Goal: Download file/media

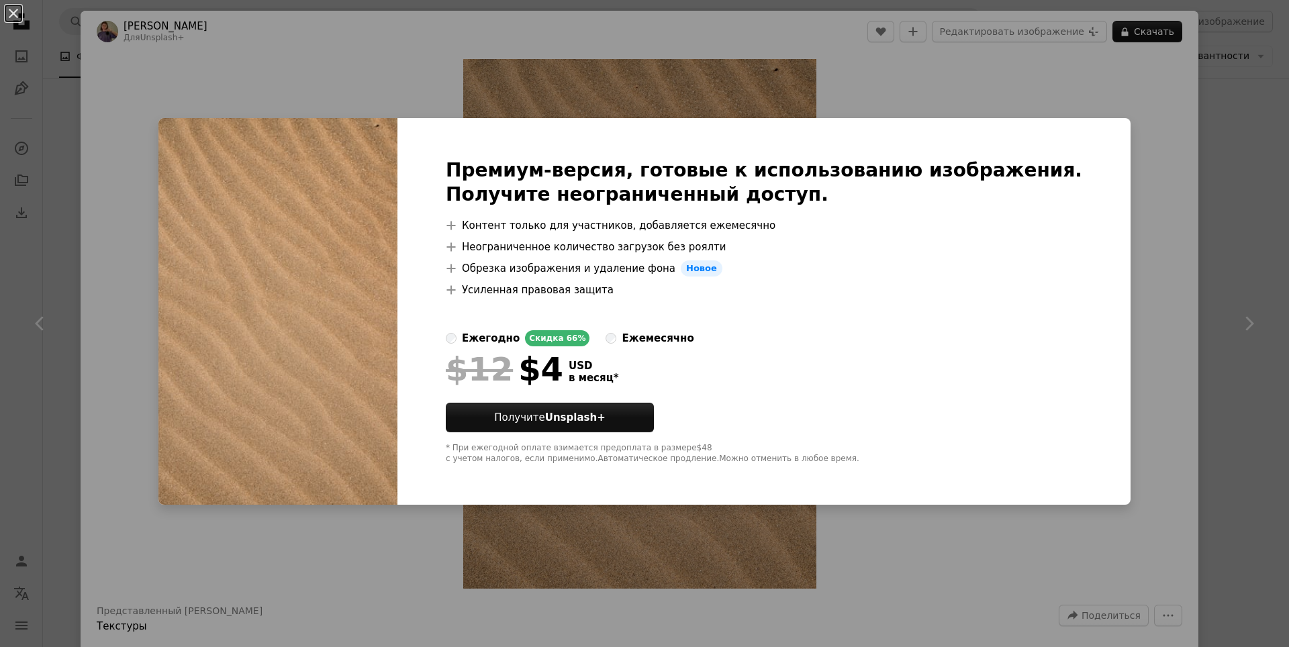
click at [1076, 125] on div "Премиум-версия, готовые к использованию изображения. Получите неограниченный до…" at bounding box center [764, 311] width 733 height 387
click at [1103, 99] on div "An X shape Премиум-версия, готовые к использованию изображения. Получите неогра…" at bounding box center [644, 323] width 1289 height 647
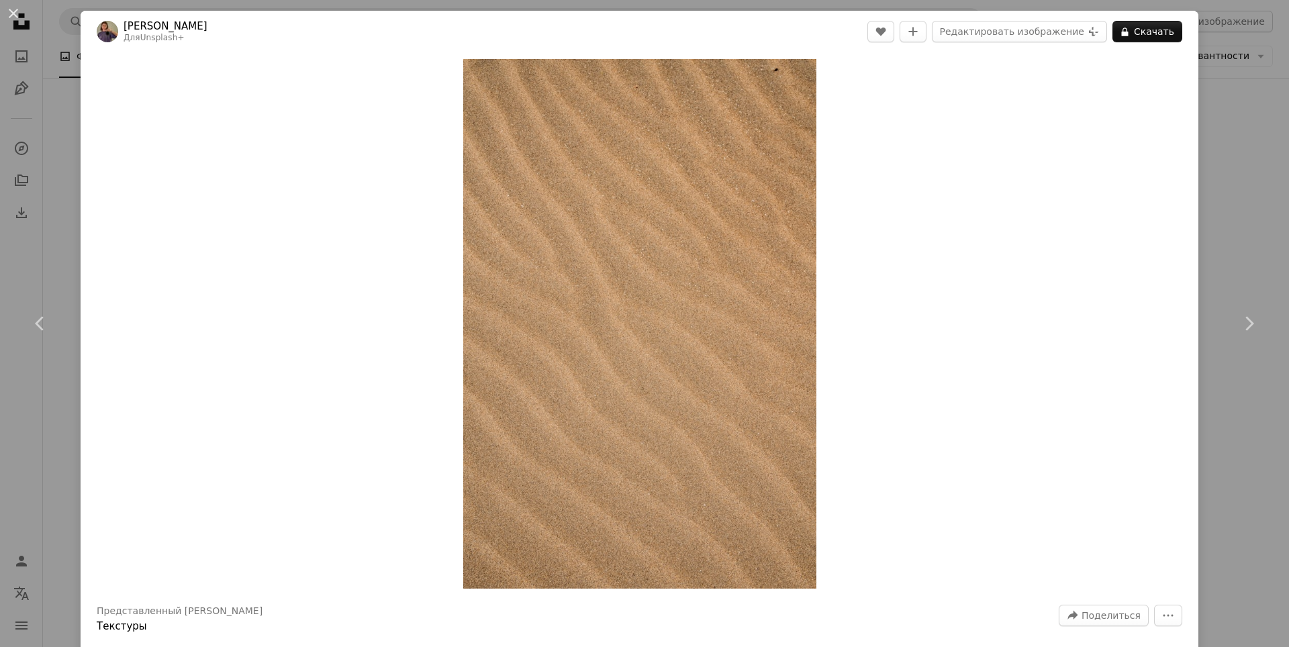
click at [1227, 38] on div "An X shape Chevron left Chevron right [PERSON_NAME] Для Unsplash+ A heart A plu…" at bounding box center [644, 323] width 1289 height 647
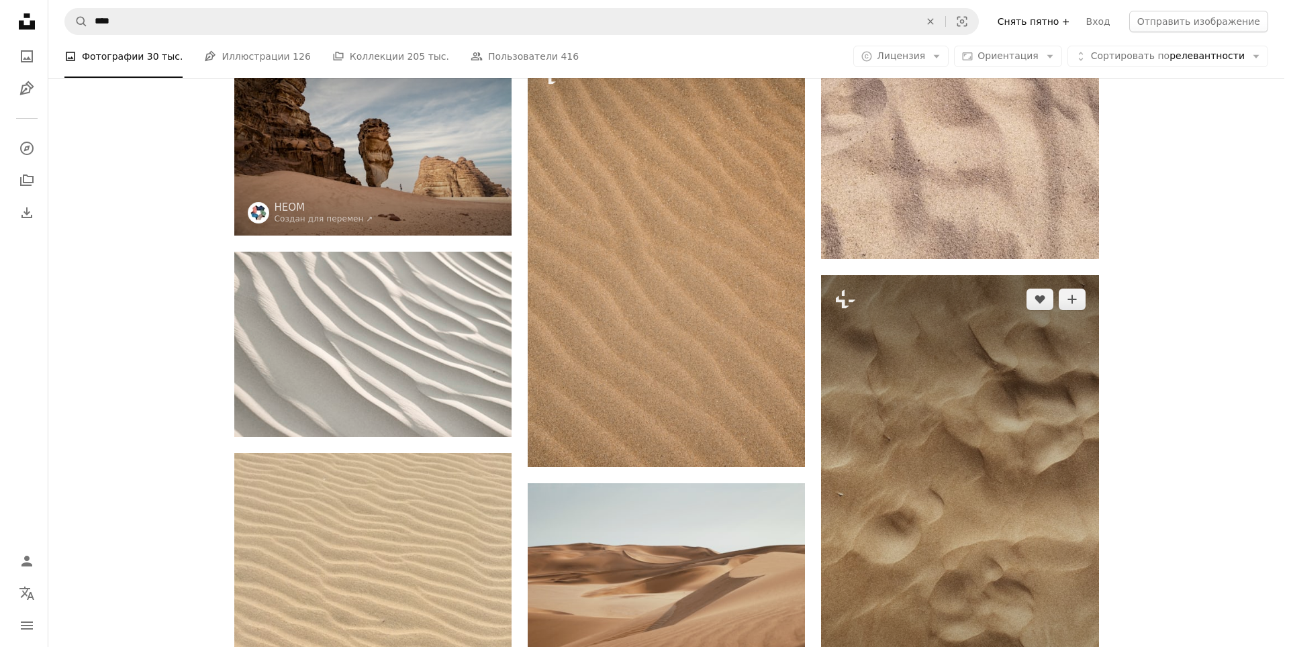
scroll to position [134, 0]
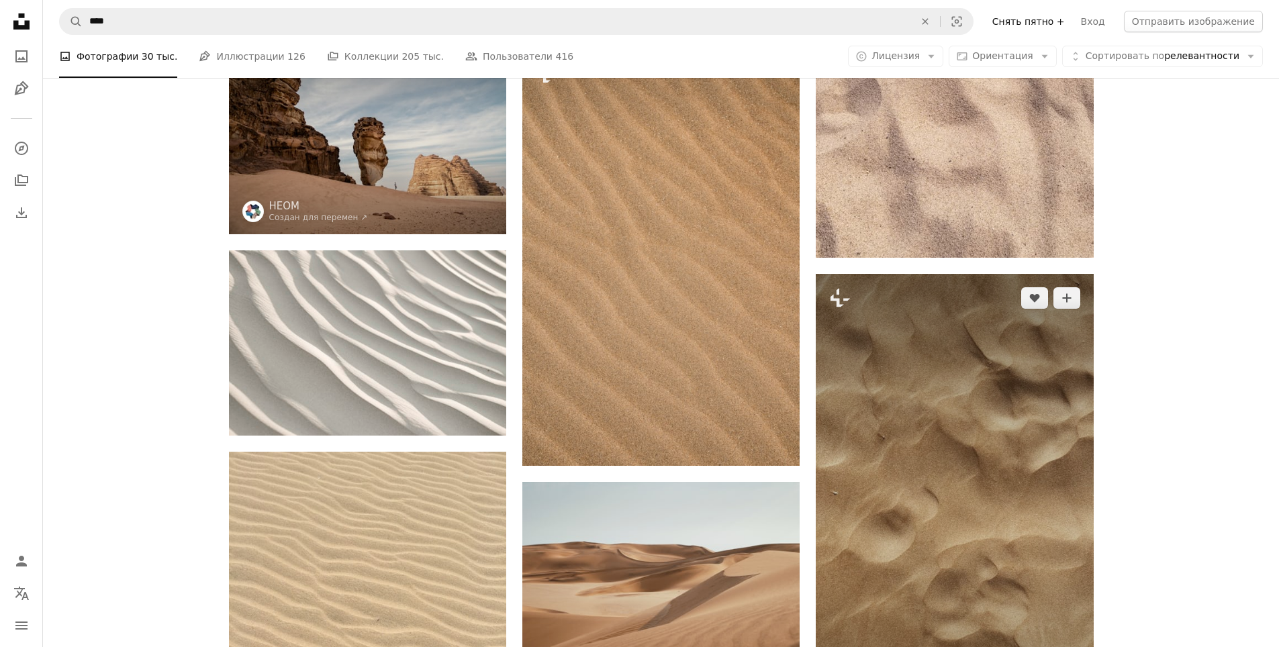
click at [889, 400] on img at bounding box center [954, 521] width 277 height 494
